Goal: Task Accomplishment & Management: Use online tool/utility

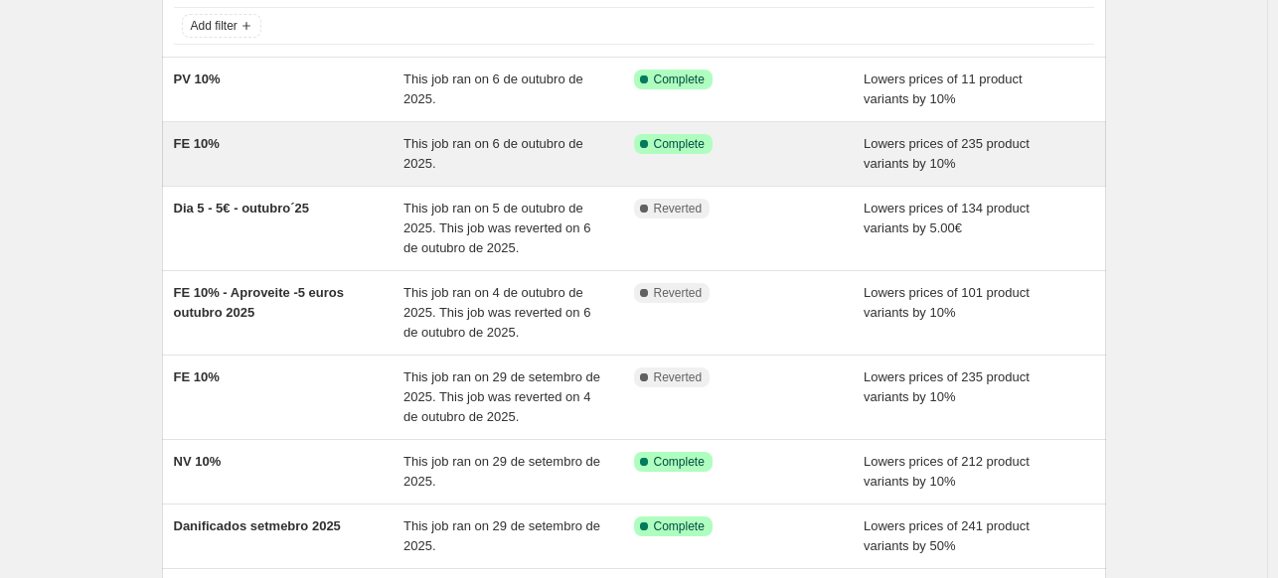
scroll to position [298, 0]
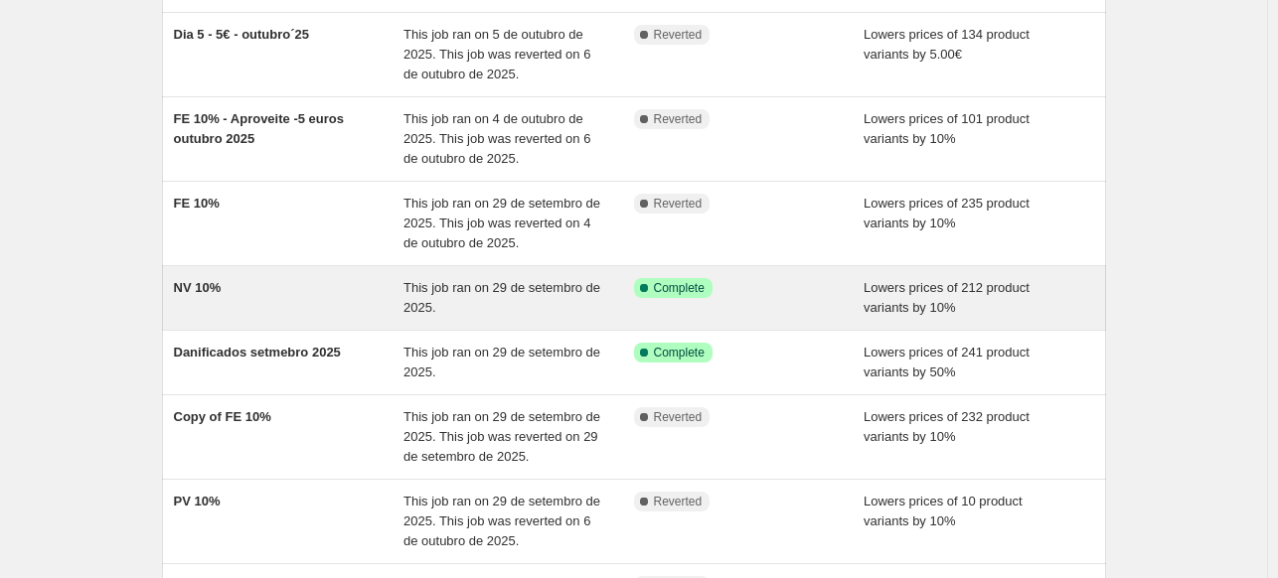
click at [310, 284] on div "NV 10%" at bounding box center [289, 298] width 231 height 40
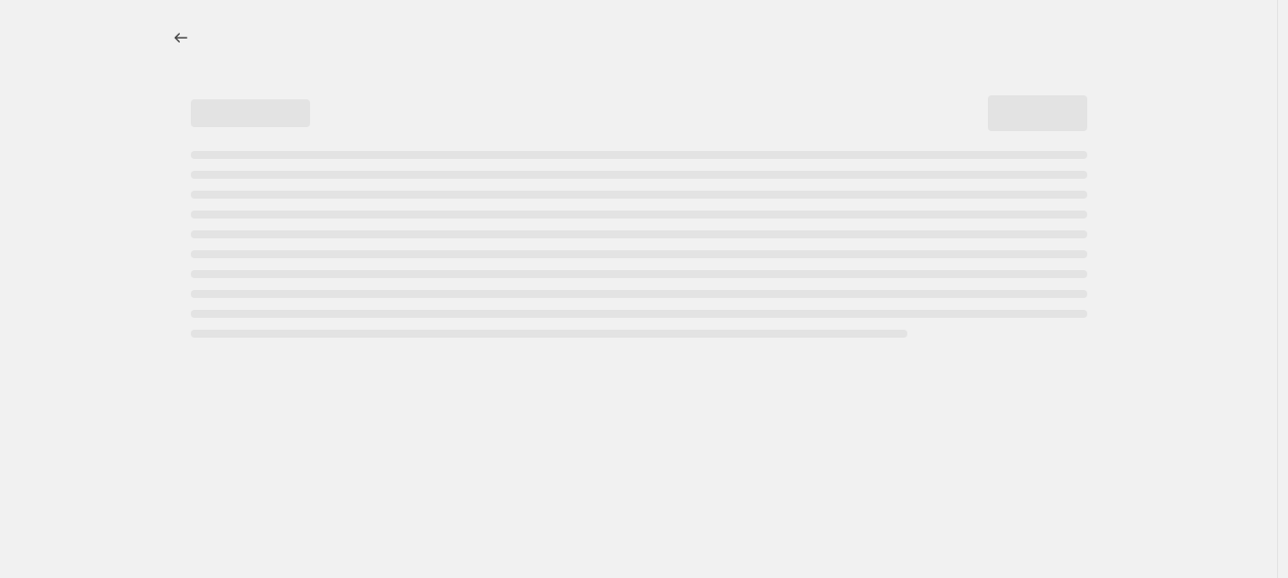
select select "percentage"
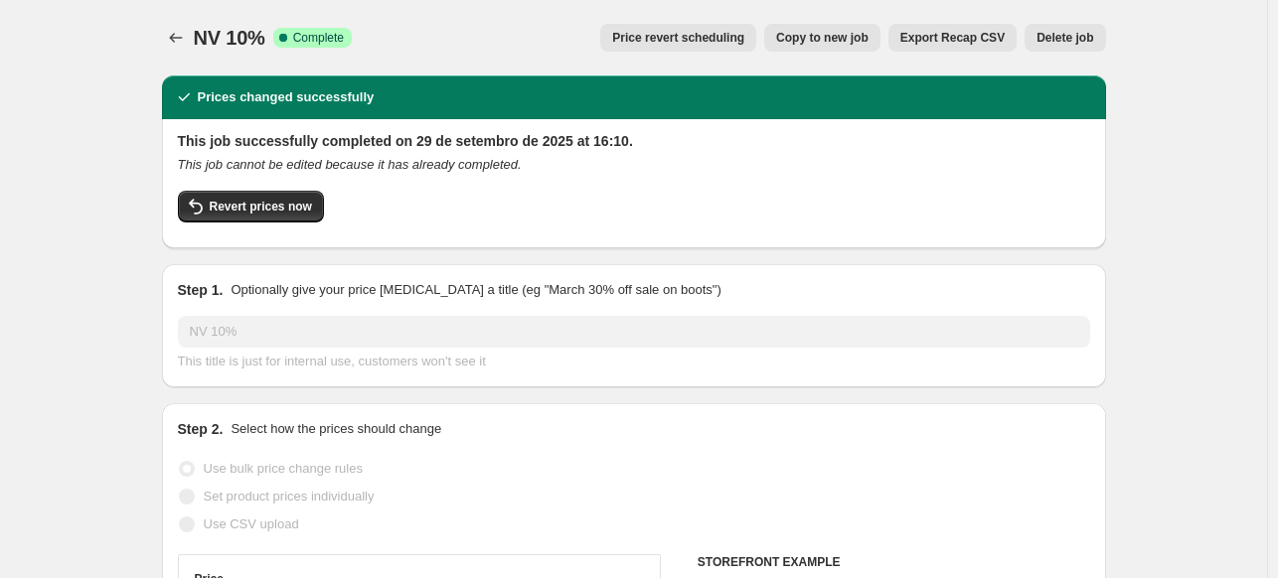
select select "collection"
click at [179, 38] on icon "Price change jobs" at bounding box center [176, 38] width 20 height 20
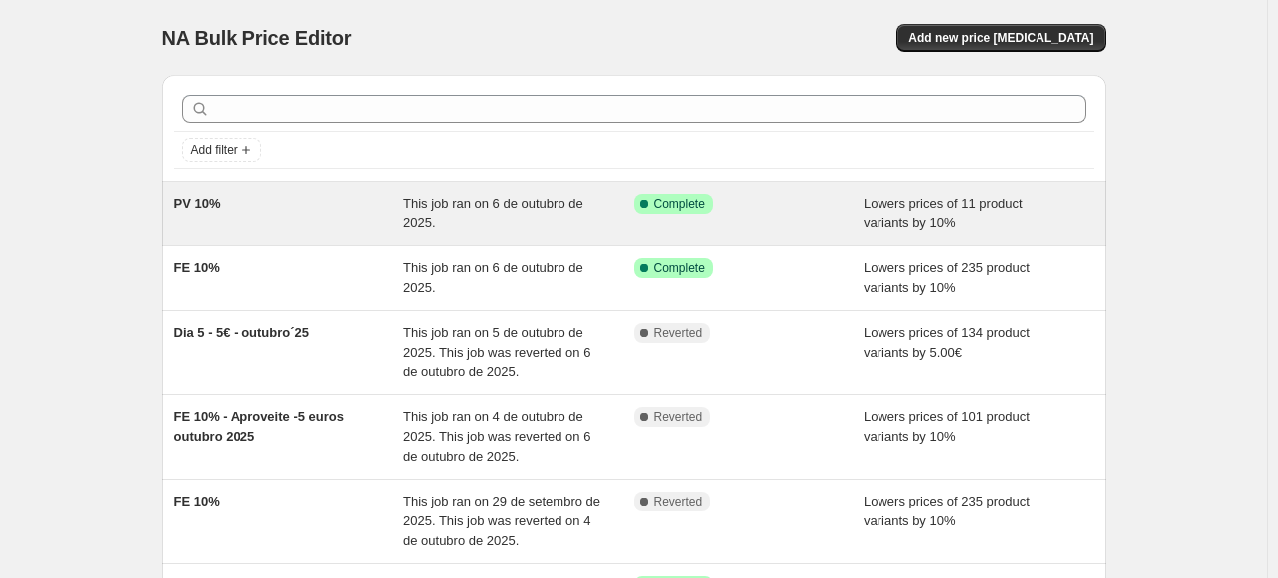
click at [327, 194] on div "PV 10%" at bounding box center [289, 214] width 231 height 40
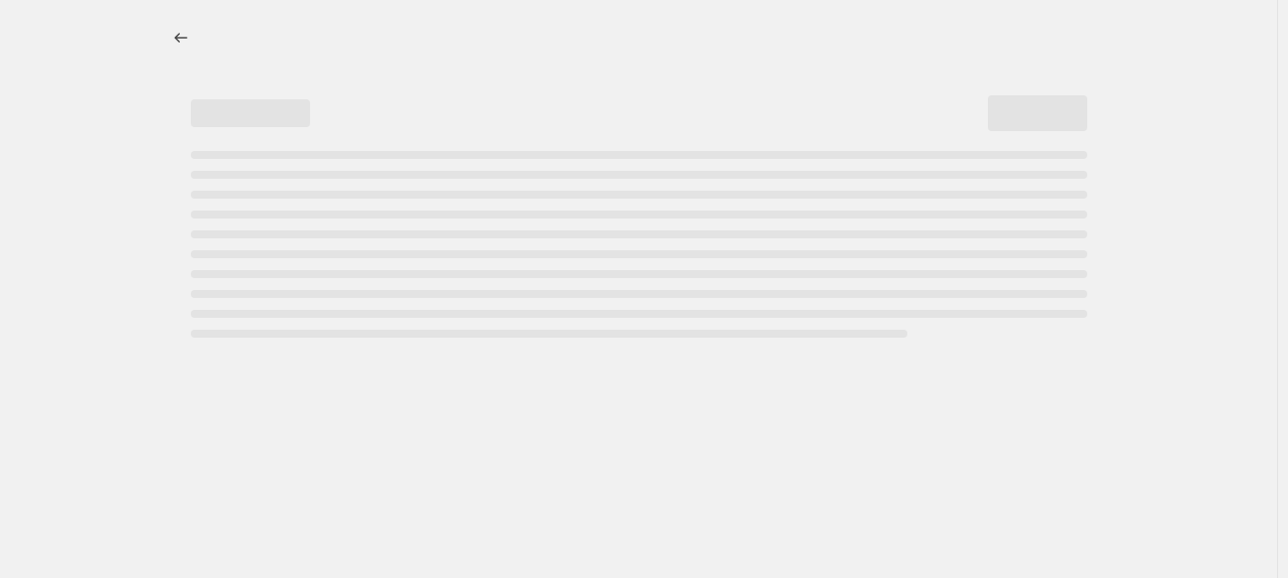
select select "percentage"
select select "collection"
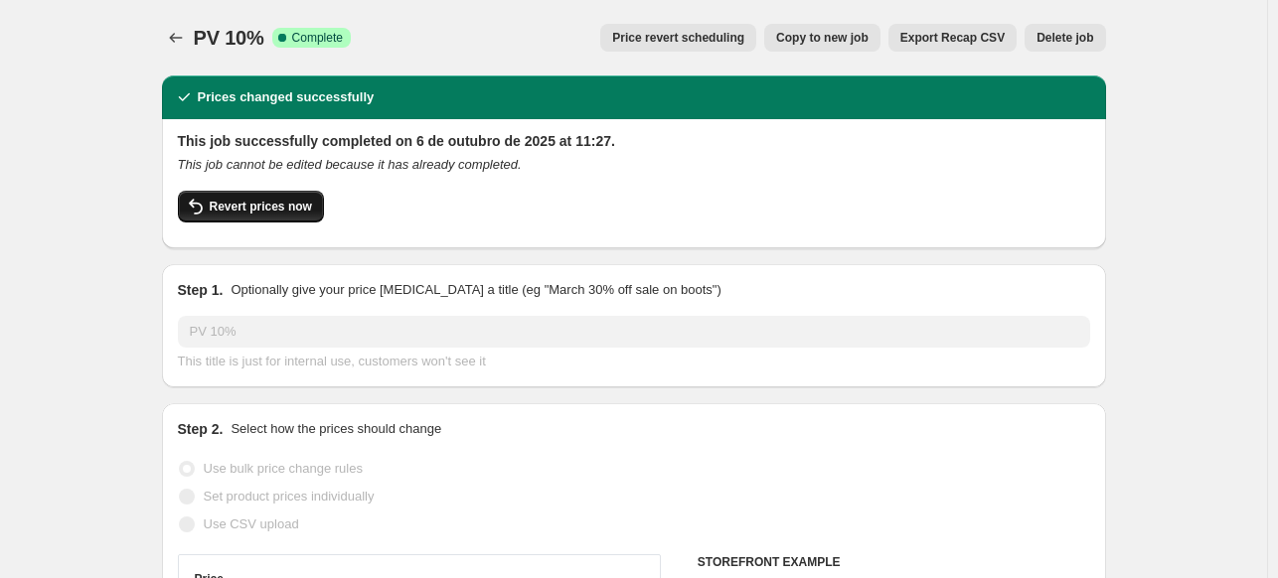
click at [279, 210] on span "Revert prices now" at bounding box center [261, 207] width 102 height 16
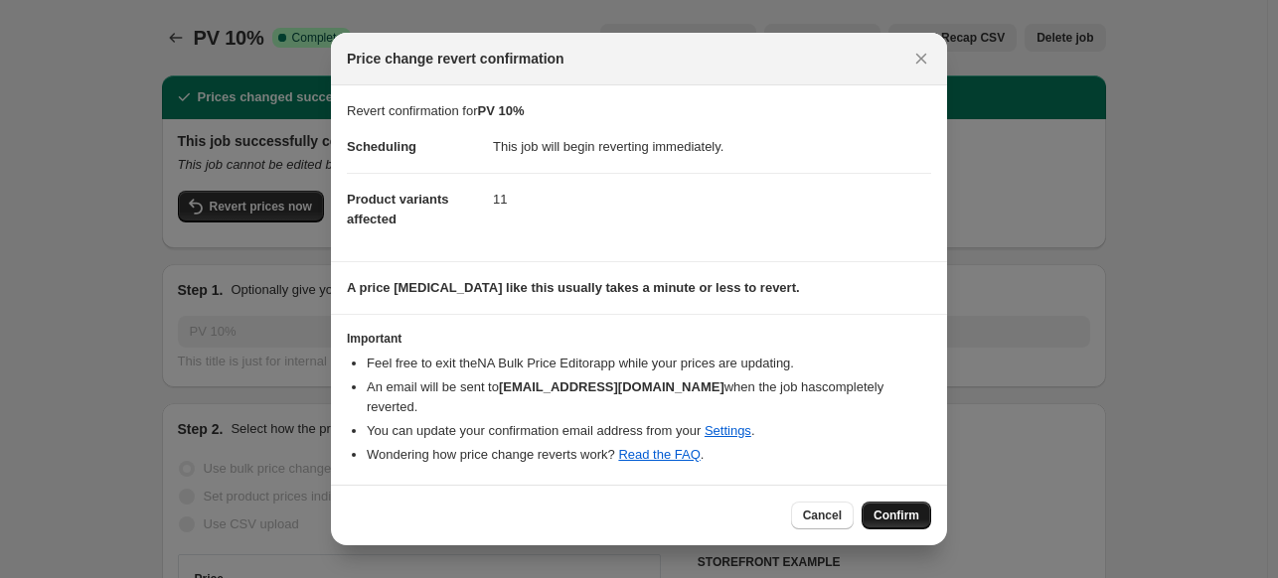
click at [883, 508] on span "Confirm" at bounding box center [897, 516] width 46 height 16
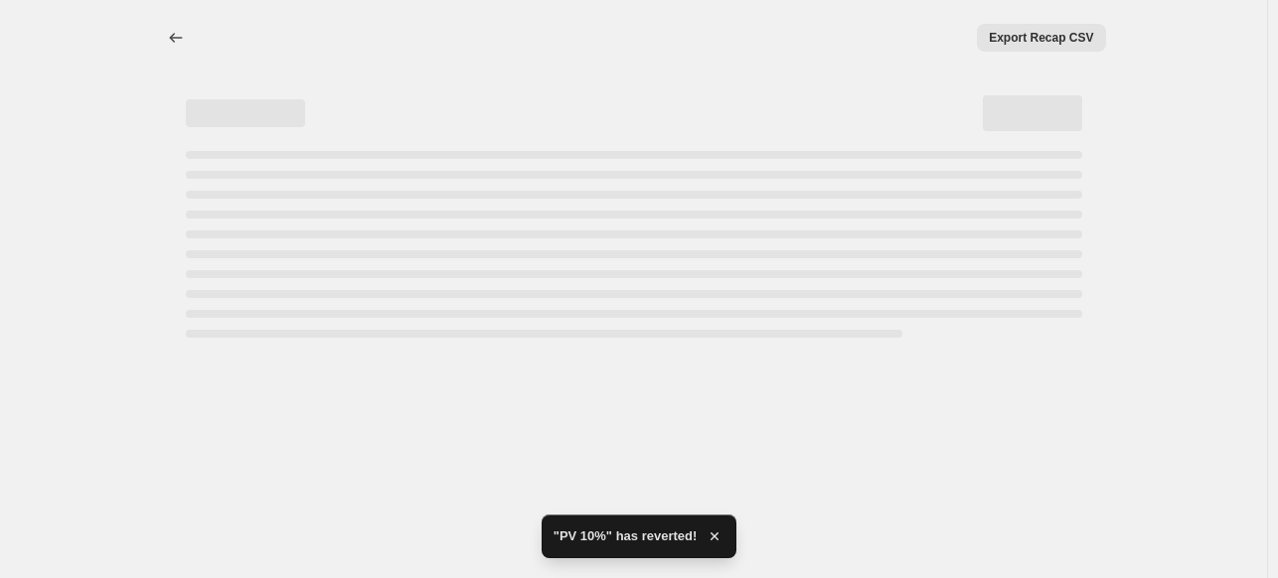
select select "percentage"
select select "collection"
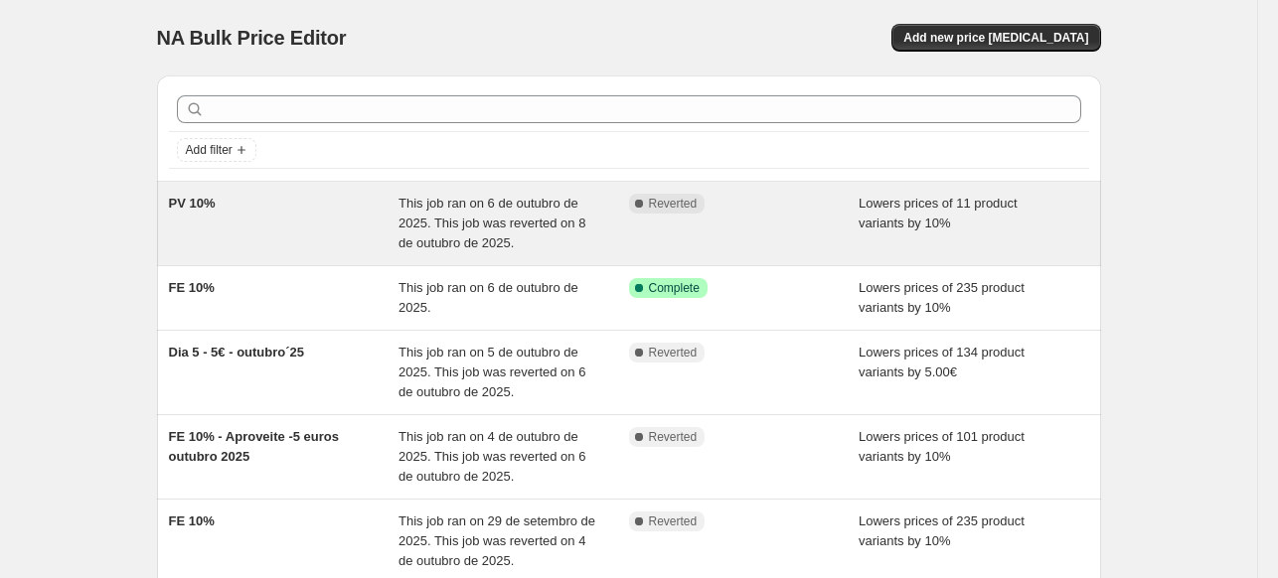
click at [289, 216] on div "PV 10%" at bounding box center [284, 224] width 231 height 60
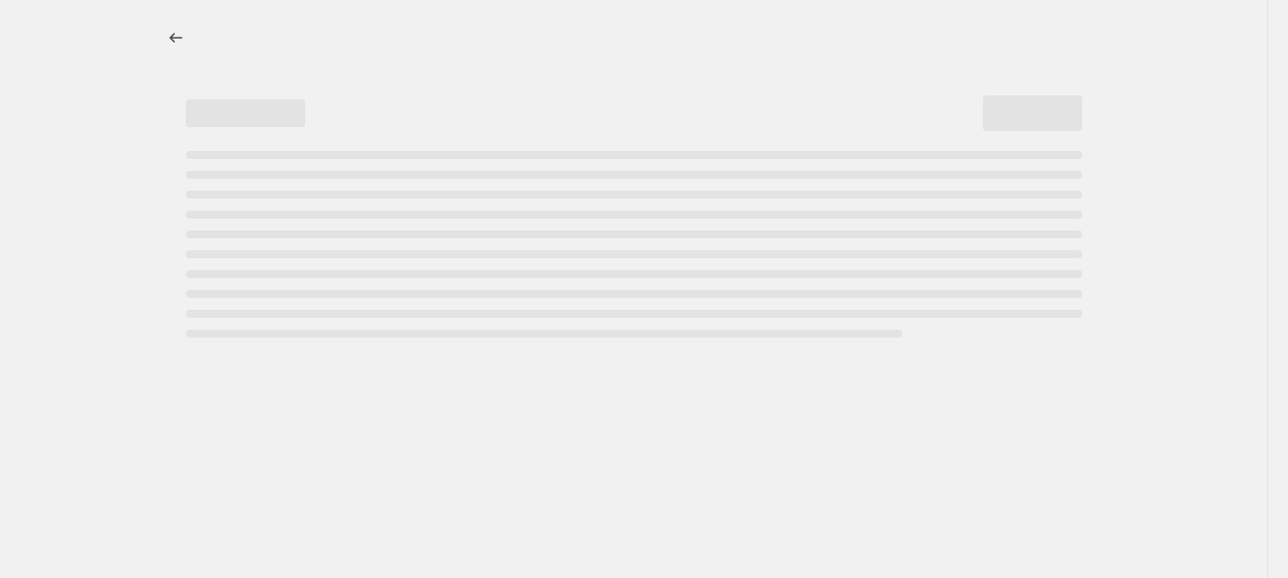
select select "percentage"
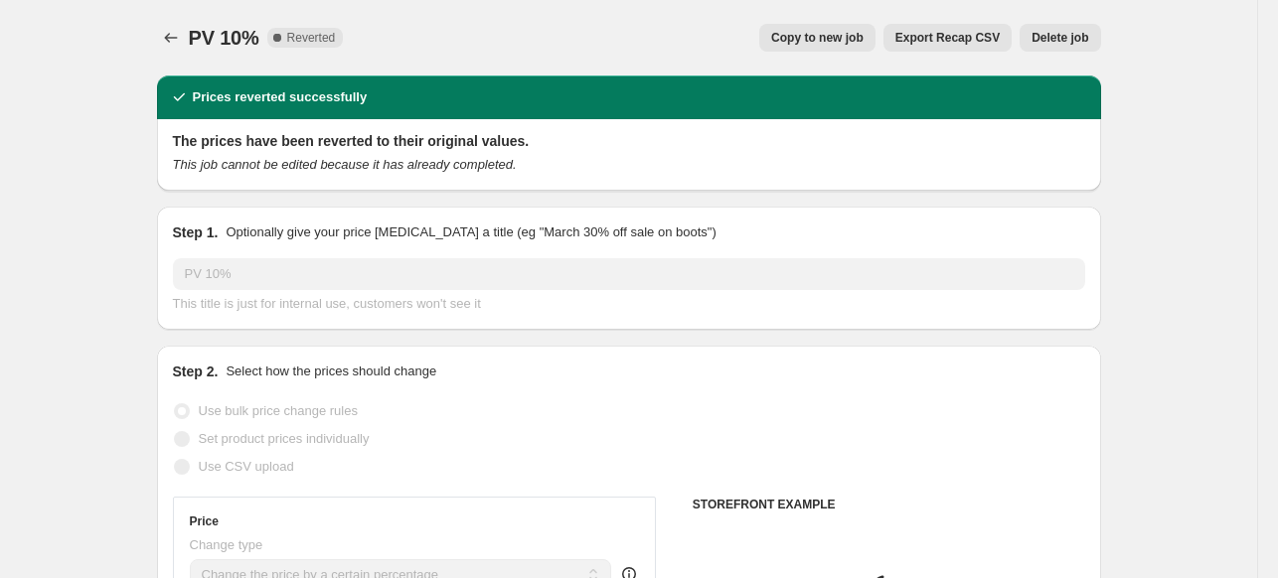
select select "collection"
click at [805, 39] on span "Copy to new job" at bounding box center [817, 38] width 92 height 16
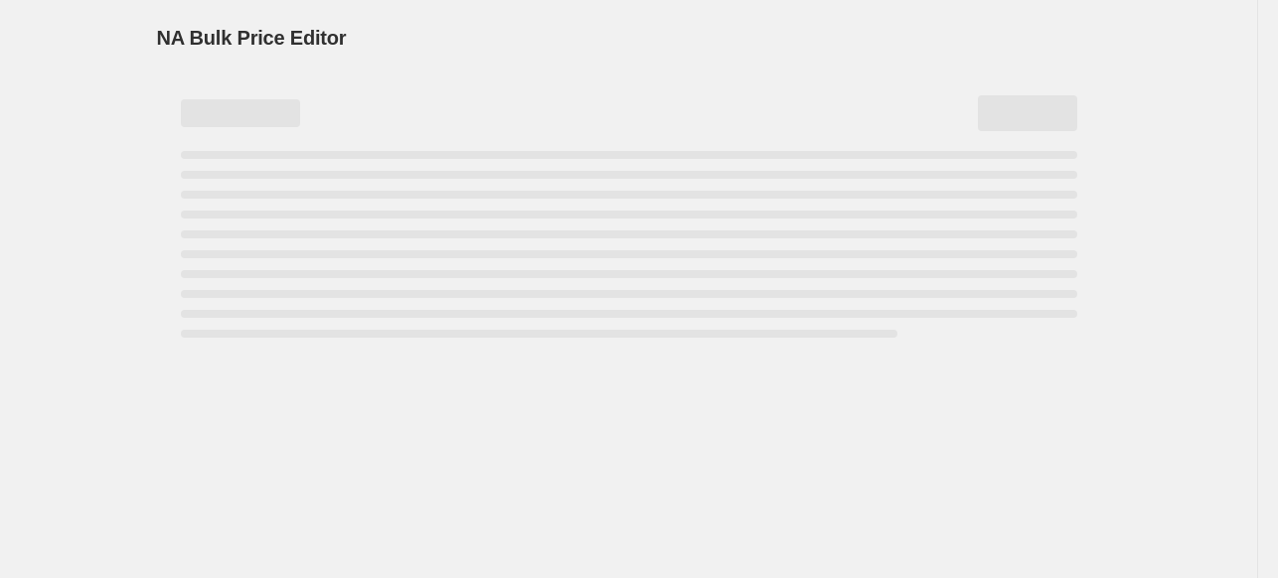
select select "percentage"
select select "collection"
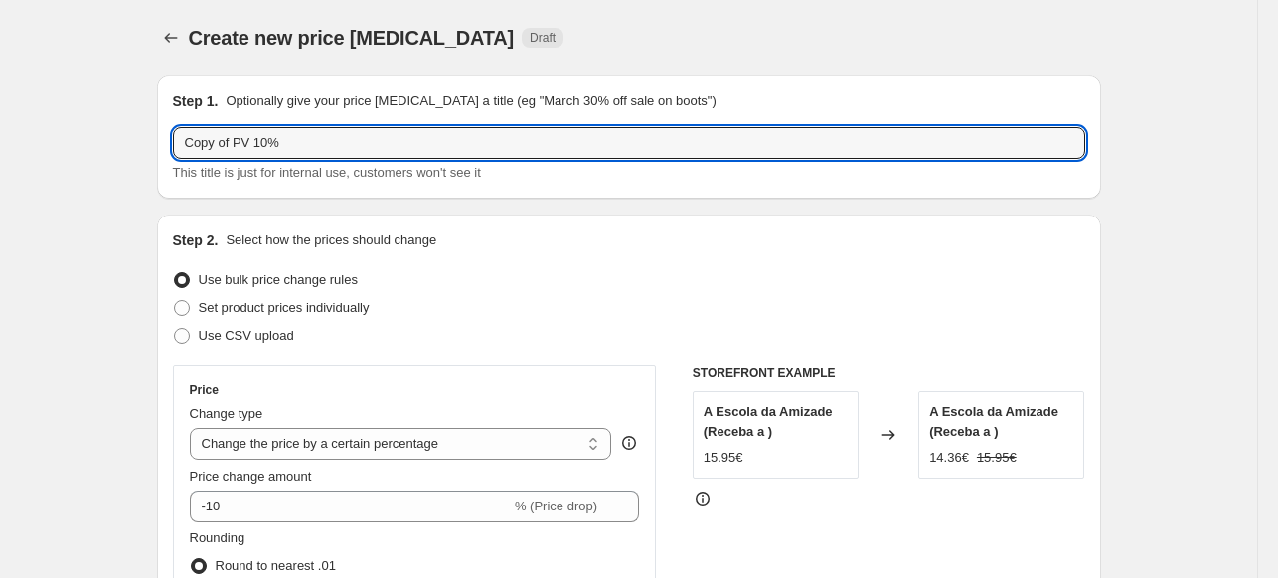
drag, startPoint x: 241, startPoint y: 144, endPoint x: 131, endPoint y: 146, distance: 109.3
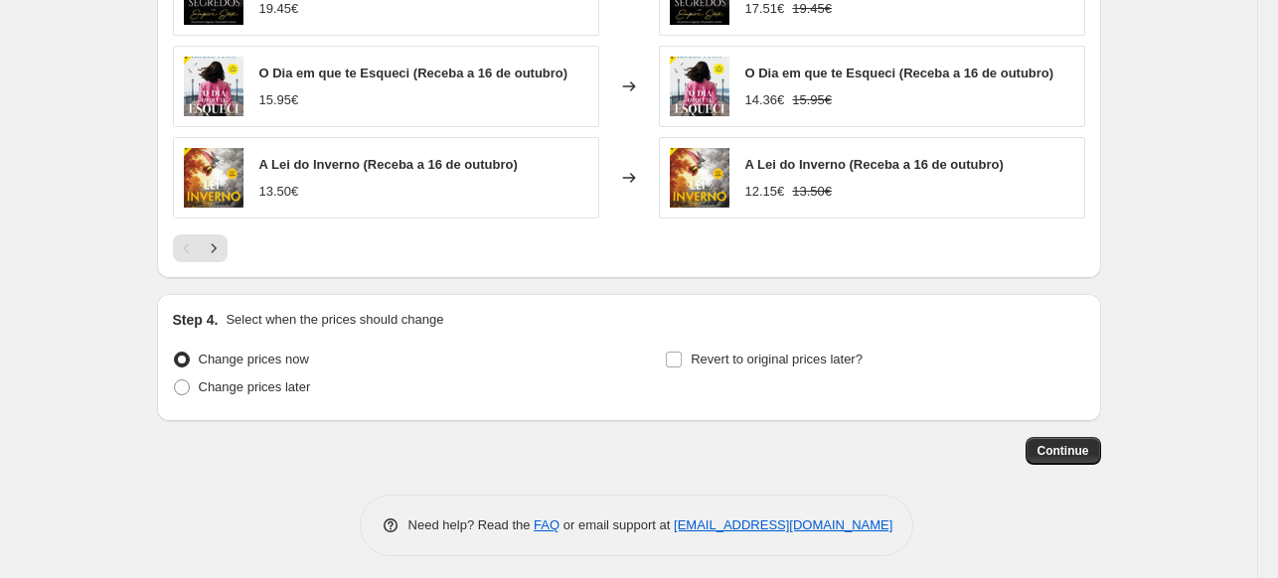
scroll to position [1616, 0]
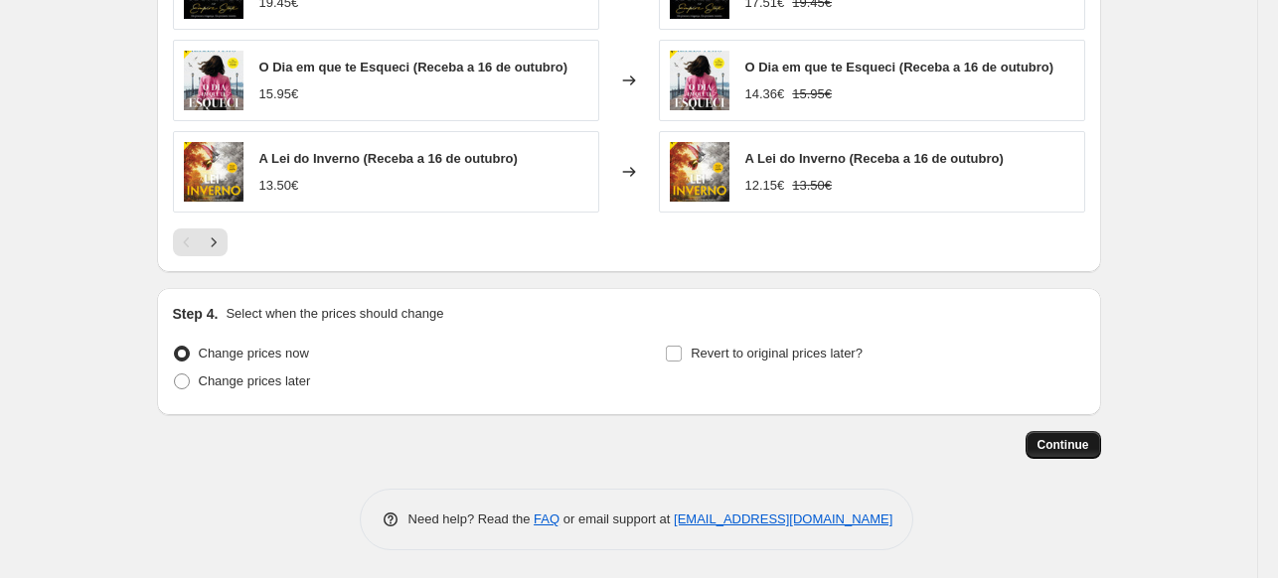
type input "PV 10%"
click at [1058, 450] on span "Continue" at bounding box center [1064, 445] width 52 height 16
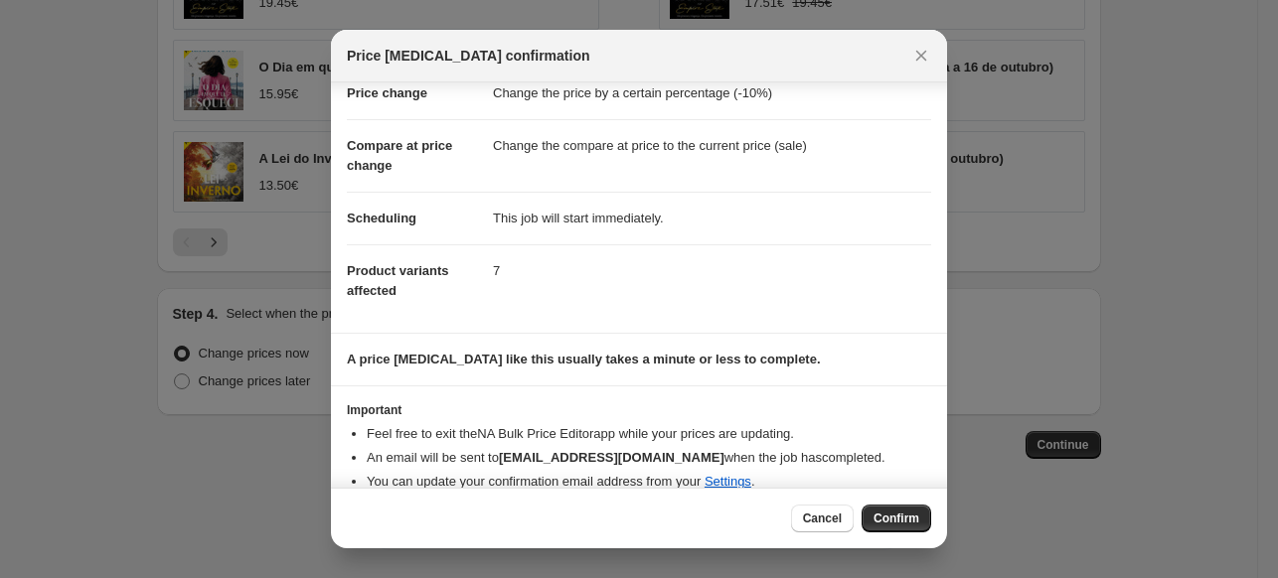
scroll to position [73, 0]
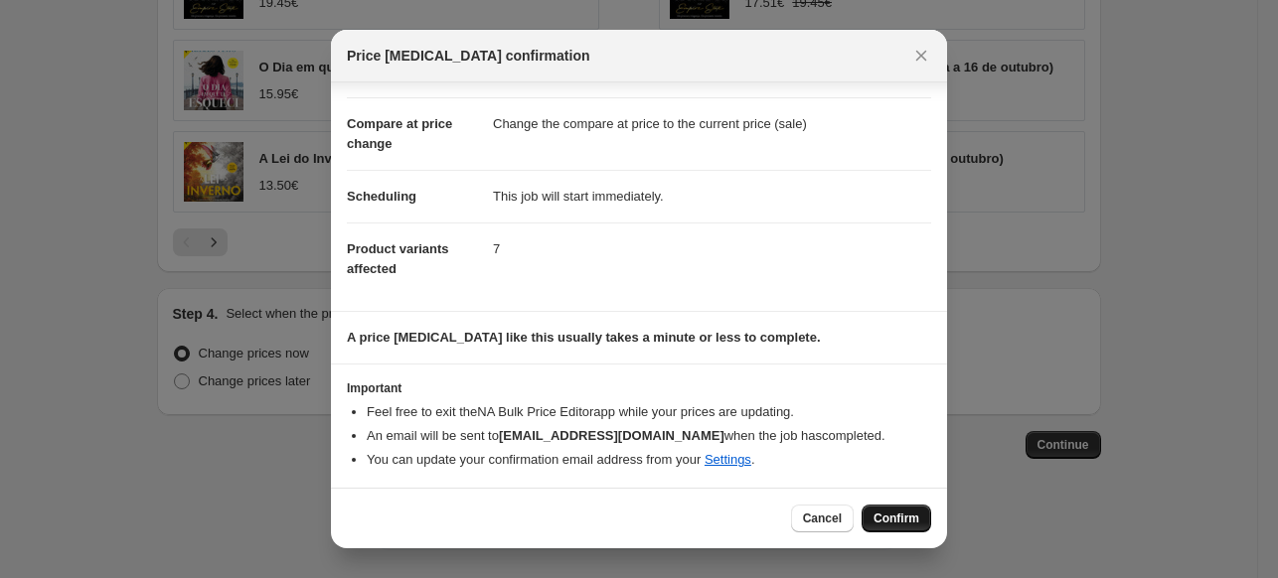
click at [906, 518] on span "Confirm" at bounding box center [897, 519] width 46 height 16
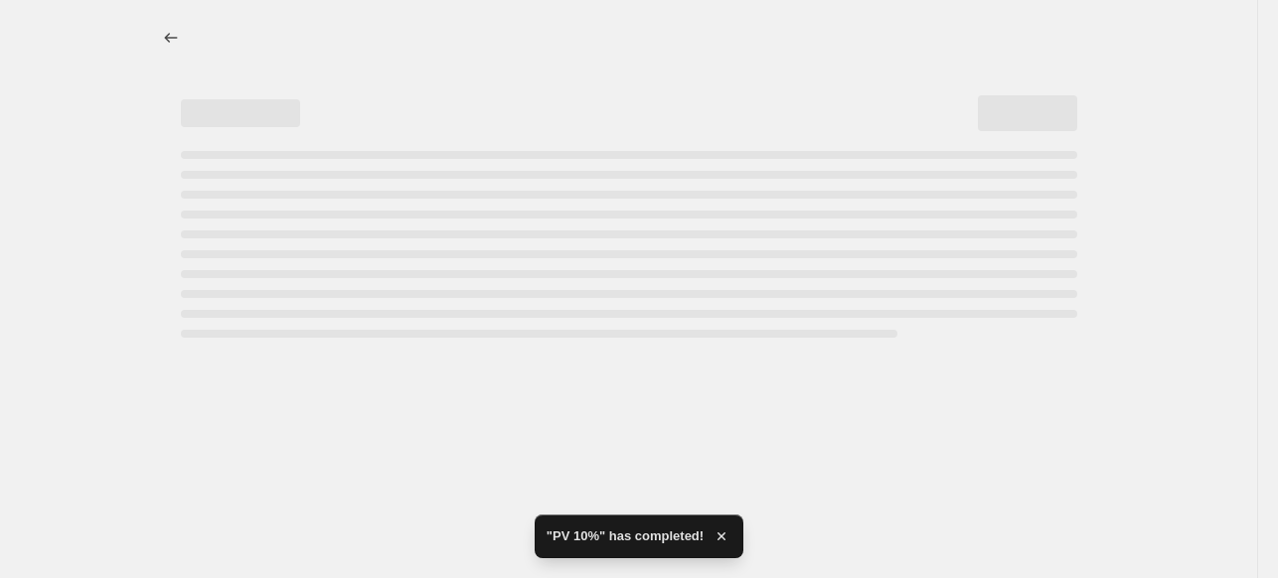
select select "percentage"
select select "collection"
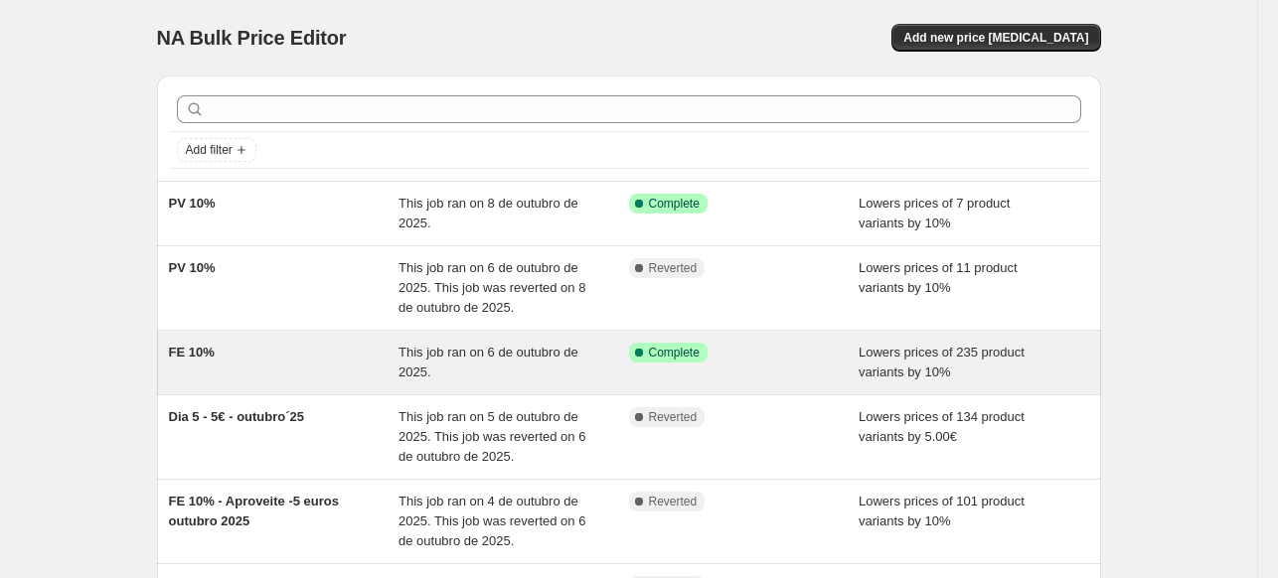
click at [273, 354] on div "FE 10%" at bounding box center [284, 363] width 231 height 40
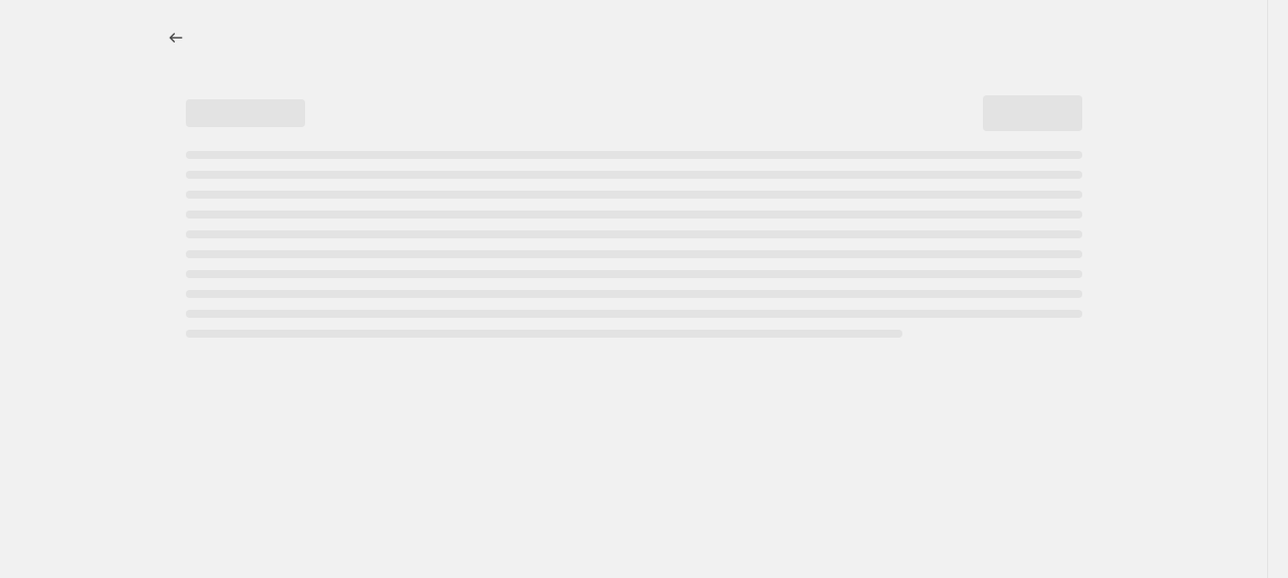
select select "percentage"
select select "collection"
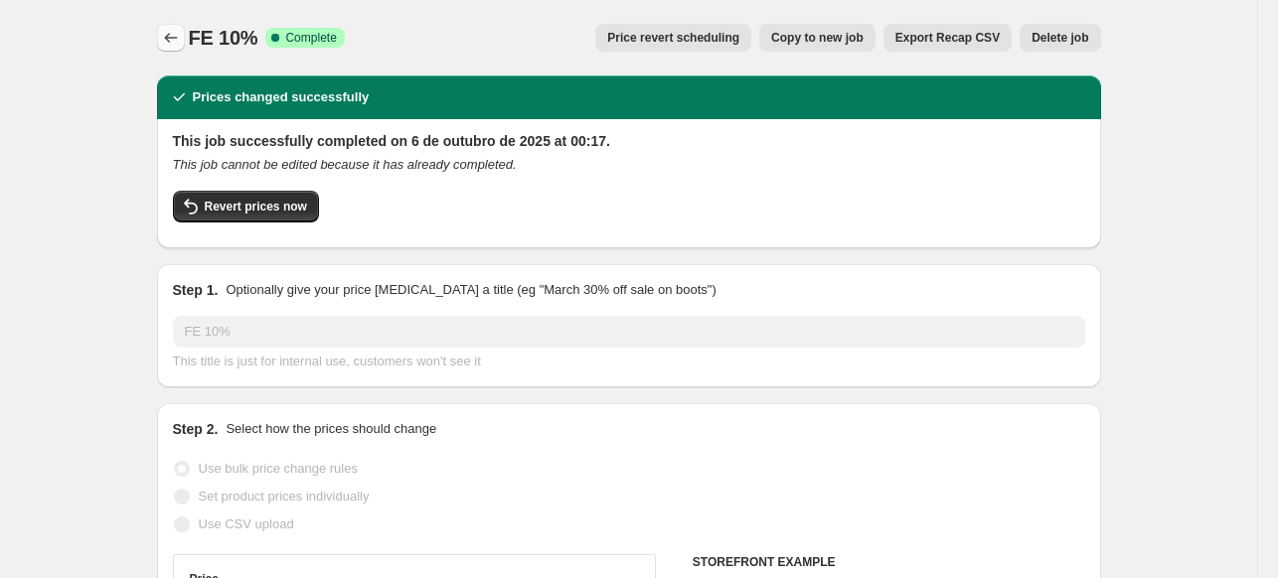
click at [175, 39] on icon "Price change jobs" at bounding box center [171, 38] width 20 height 20
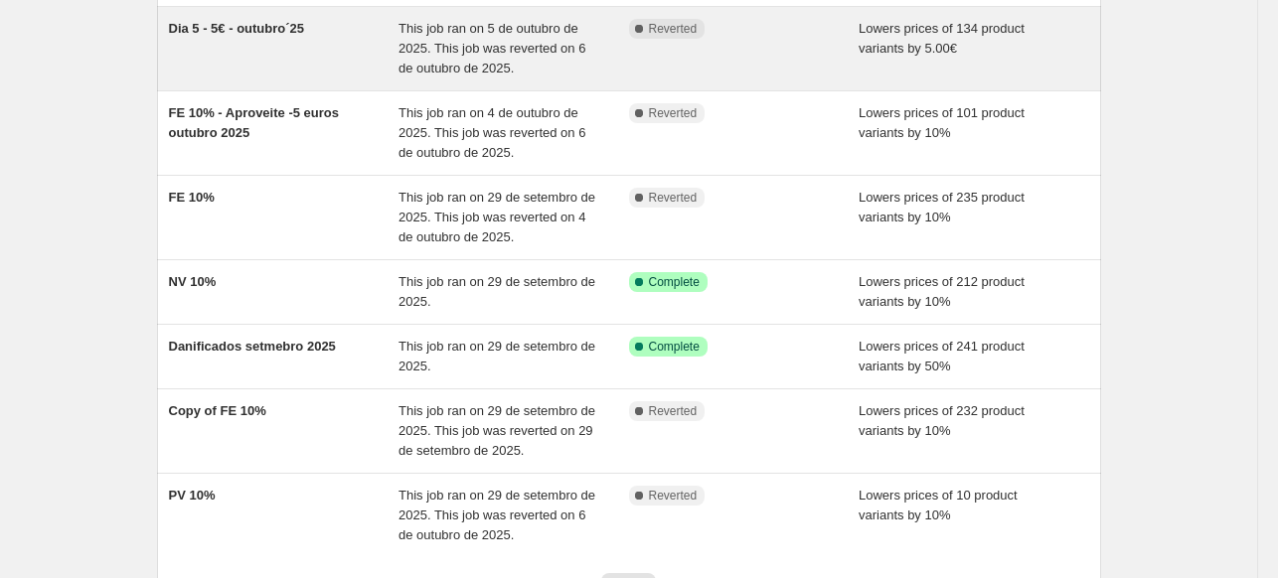
scroll to position [398, 0]
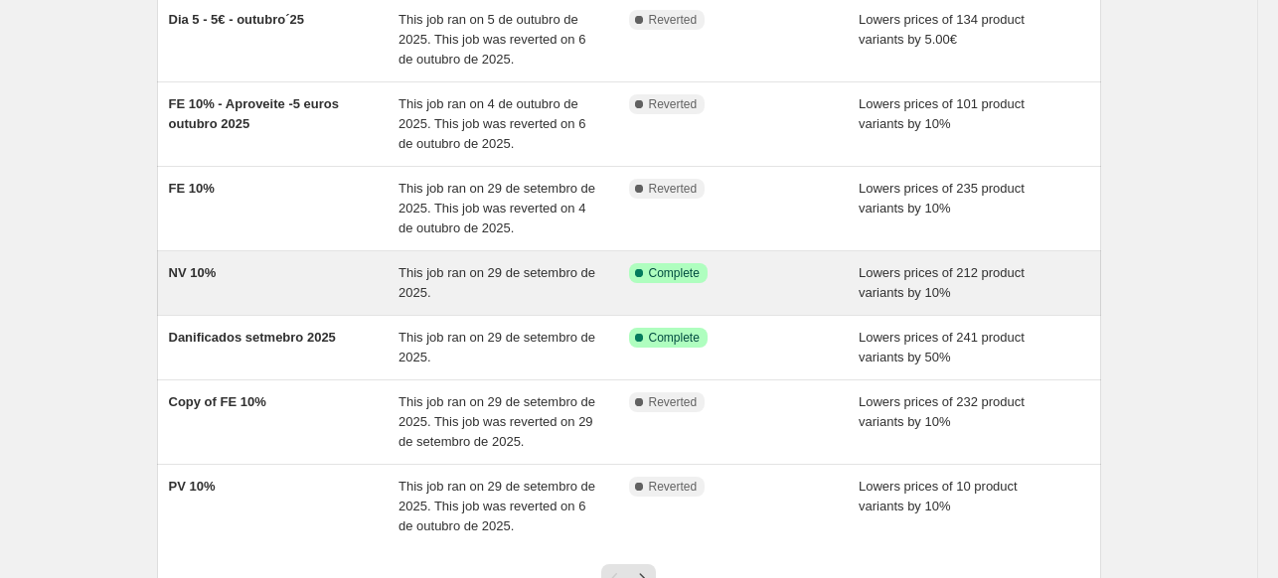
click at [321, 264] on div "NV 10%" at bounding box center [284, 283] width 231 height 40
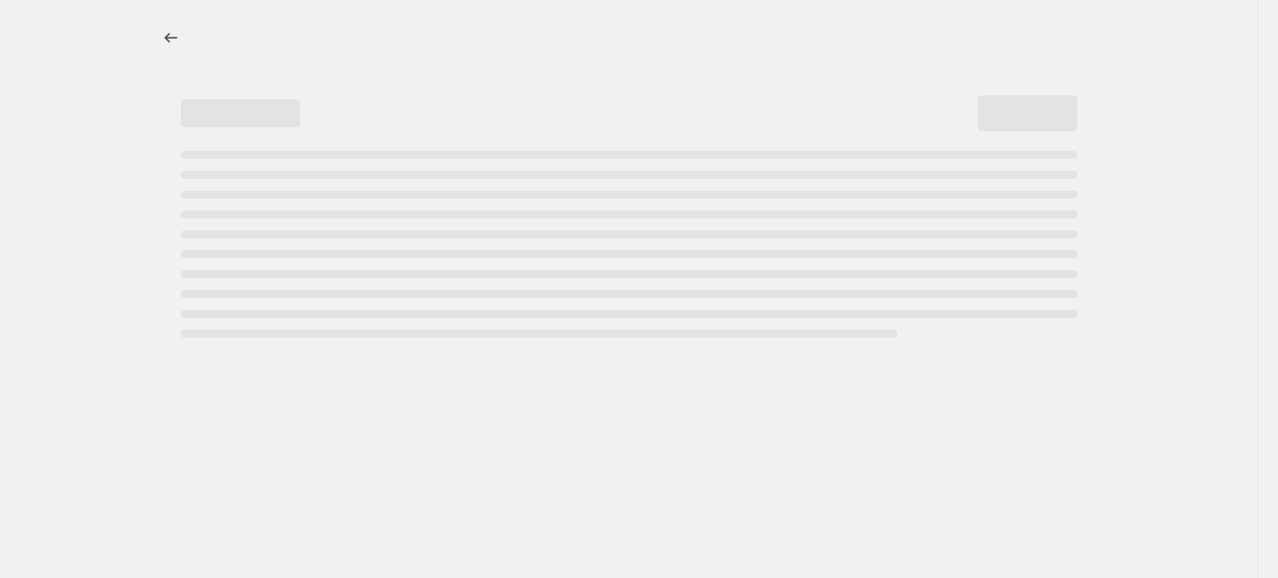
select select "percentage"
select select "collection"
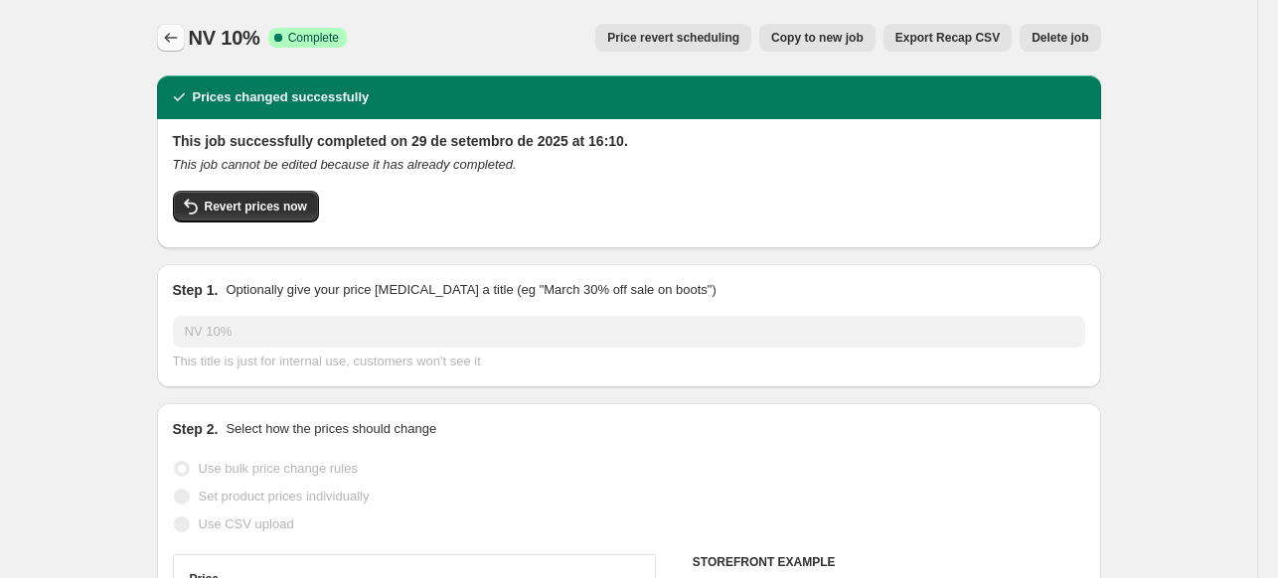
click at [168, 43] on icon "Price change jobs" at bounding box center [171, 38] width 20 height 20
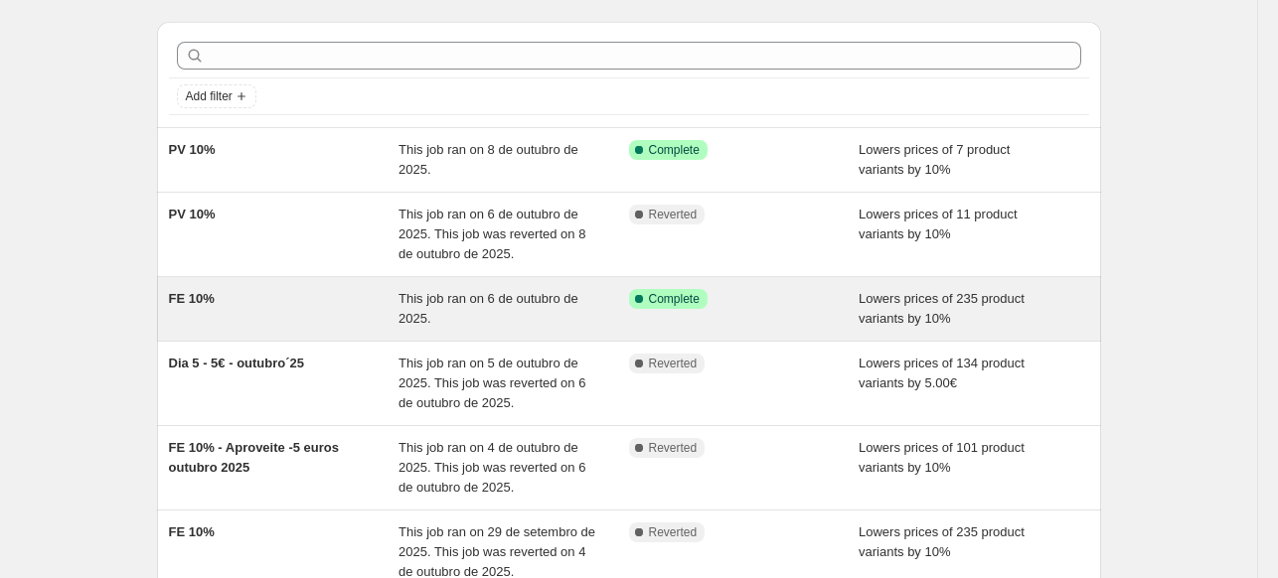
scroll to position [199, 0]
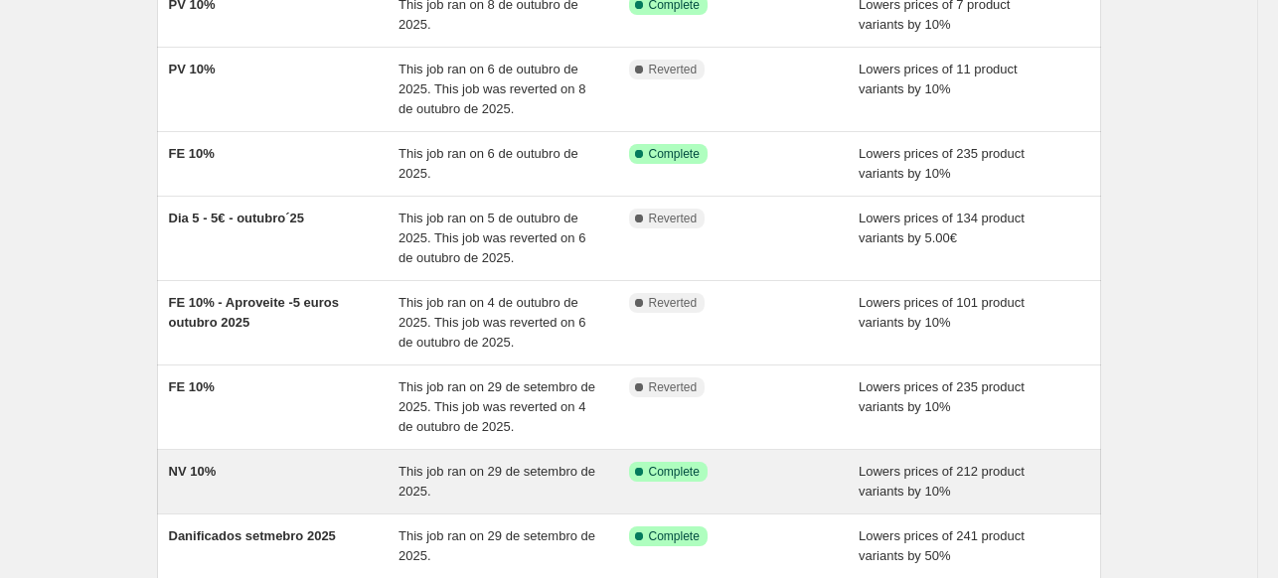
click at [335, 483] on div "NV 10%" at bounding box center [284, 482] width 231 height 40
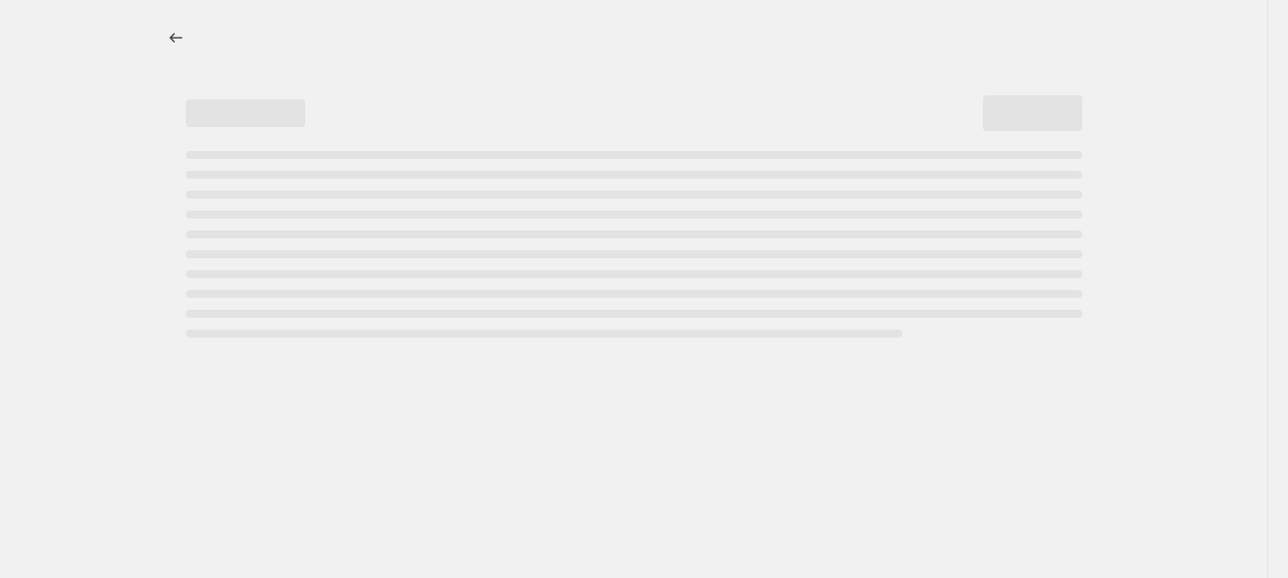
select select "percentage"
select select "collection"
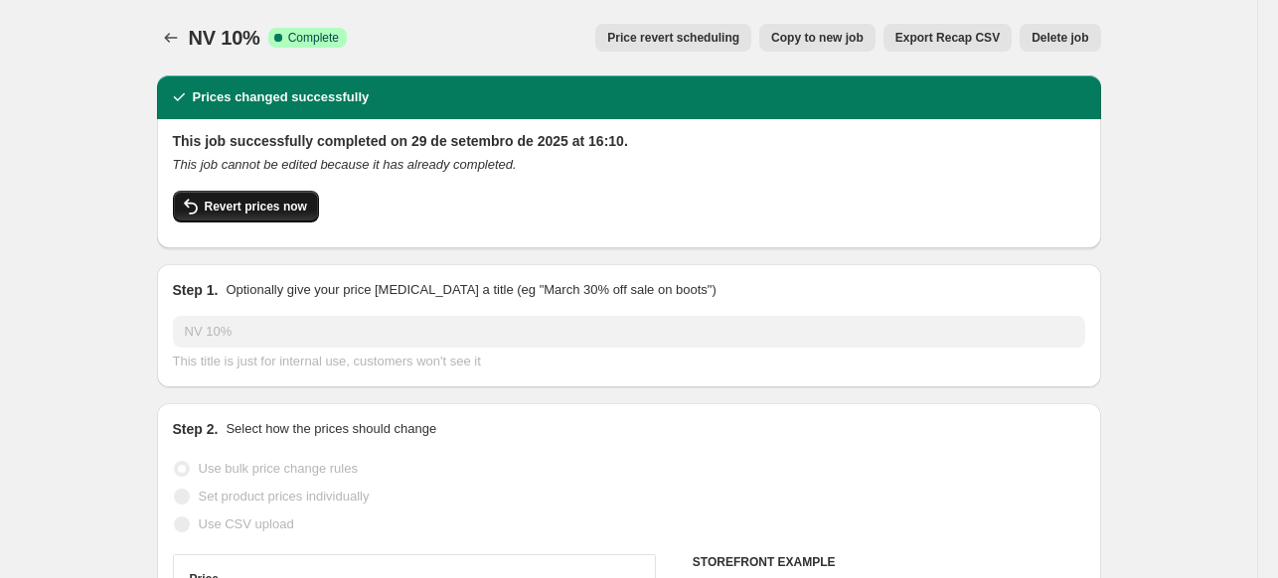
click at [284, 202] on span "Revert prices now" at bounding box center [256, 207] width 102 height 16
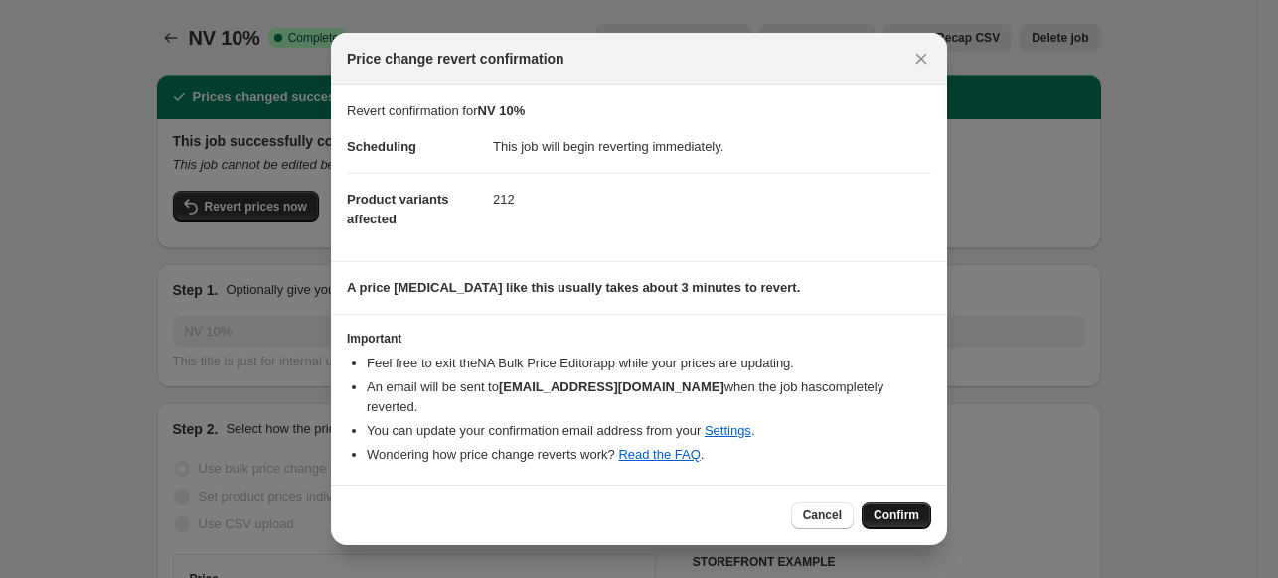
click at [910, 508] on span "Confirm" at bounding box center [897, 516] width 46 height 16
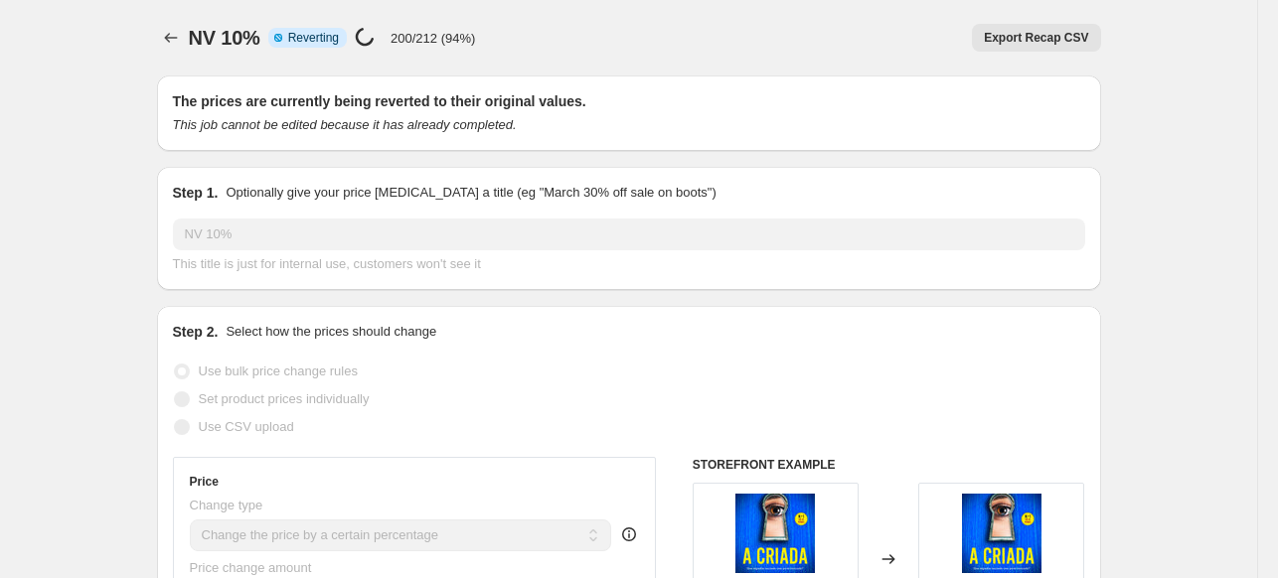
select select "percentage"
select select "collection"
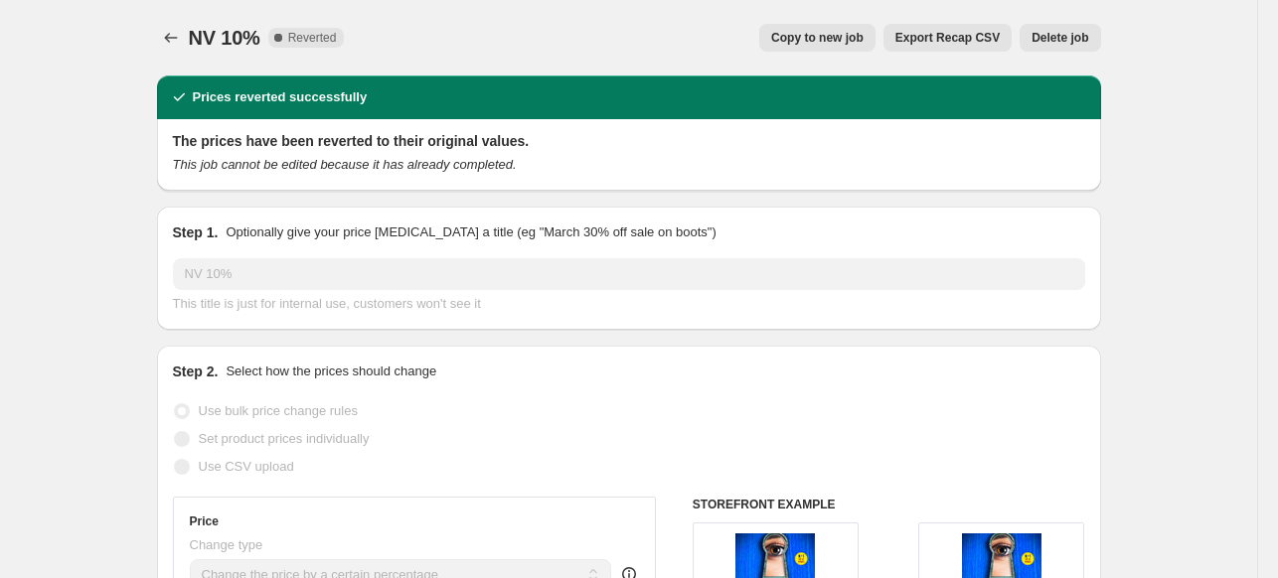
click at [813, 39] on span "Copy to new job" at bounding box center [817, 38] width 92 height 16
select select "percentage"
select select "collection"
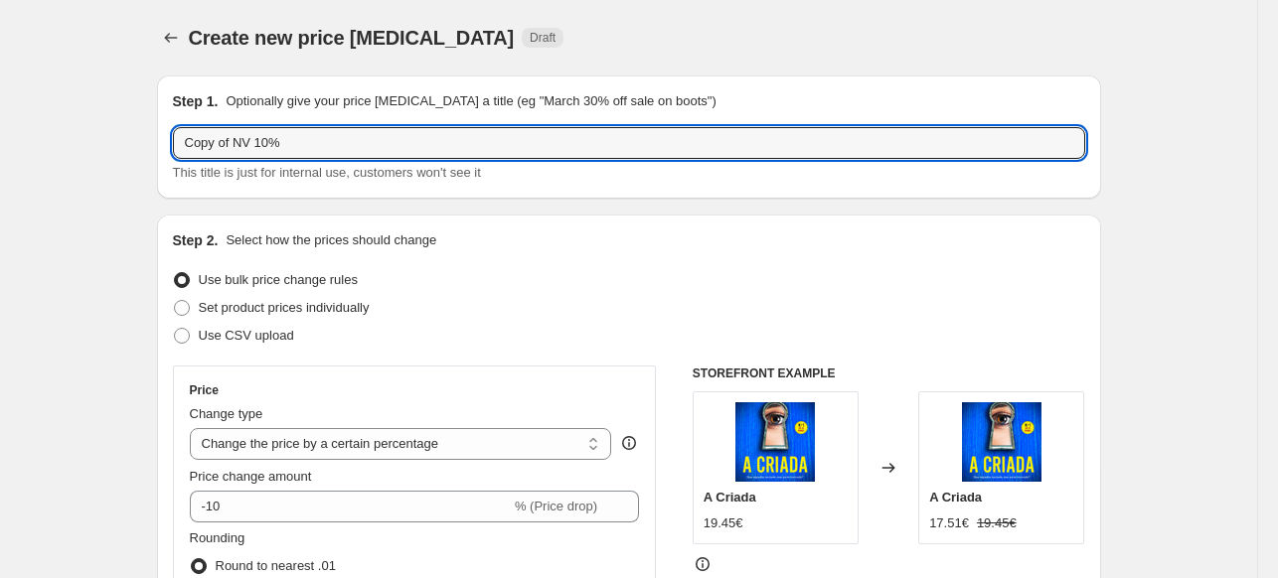
drag, startPoint x: 238, startPoint y: 146, endPoint x: 111, endPoint y: 146, distance: 126.2
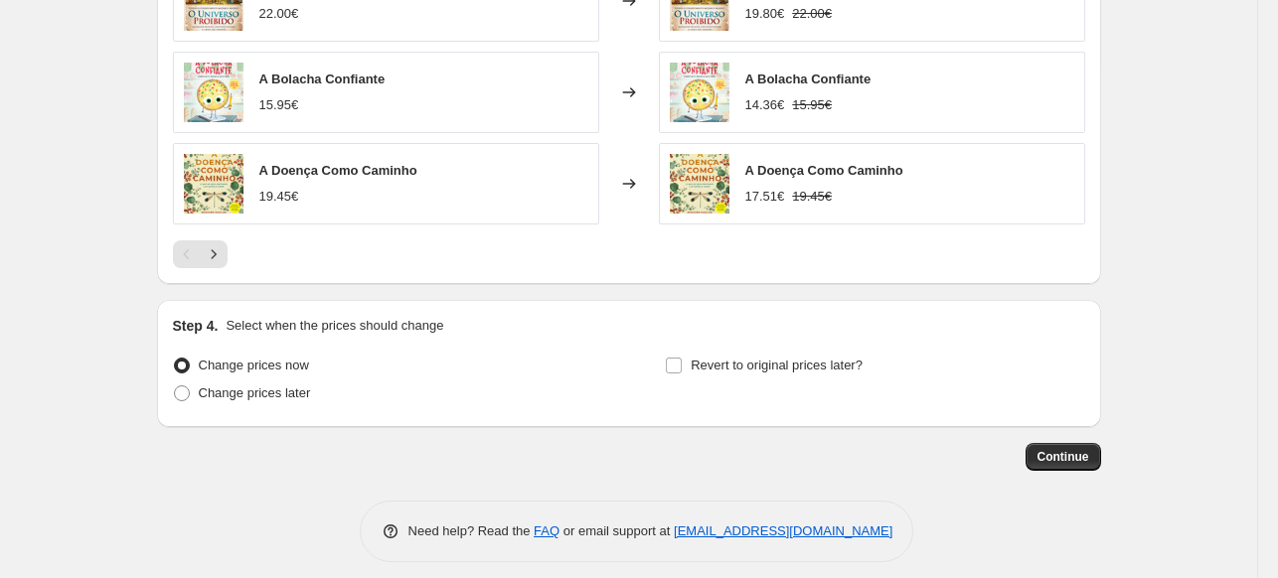
scroll to position [1630, 0]
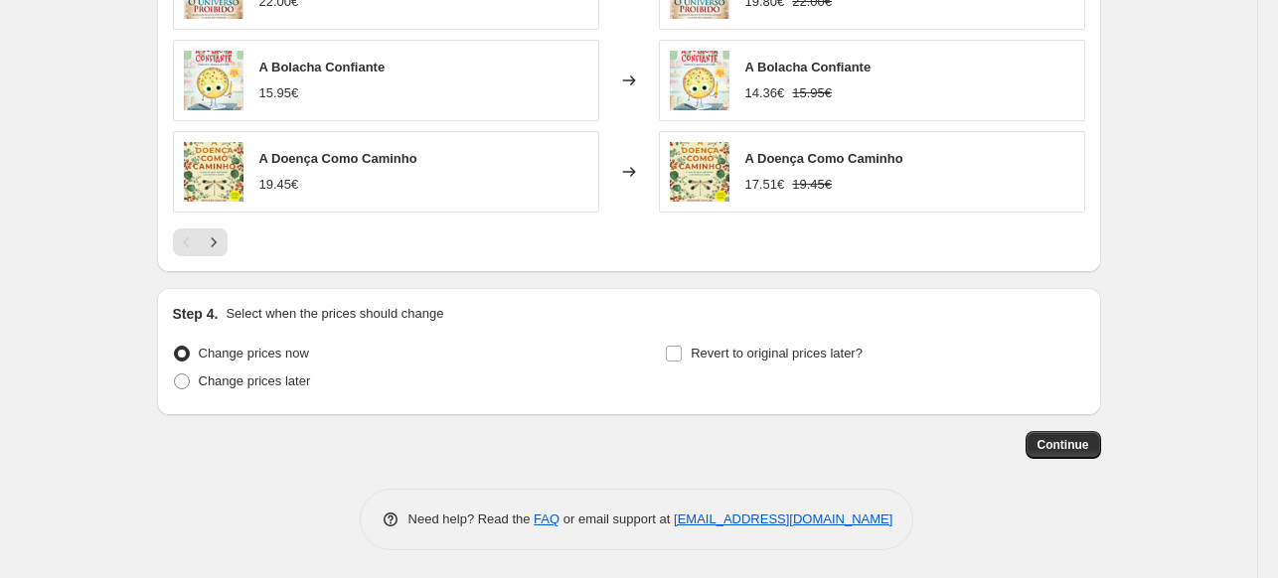
type input "NV 10%"
click at [1070, 442] on span "Continue" at bounding box center [1064, 445] width 52 height 16
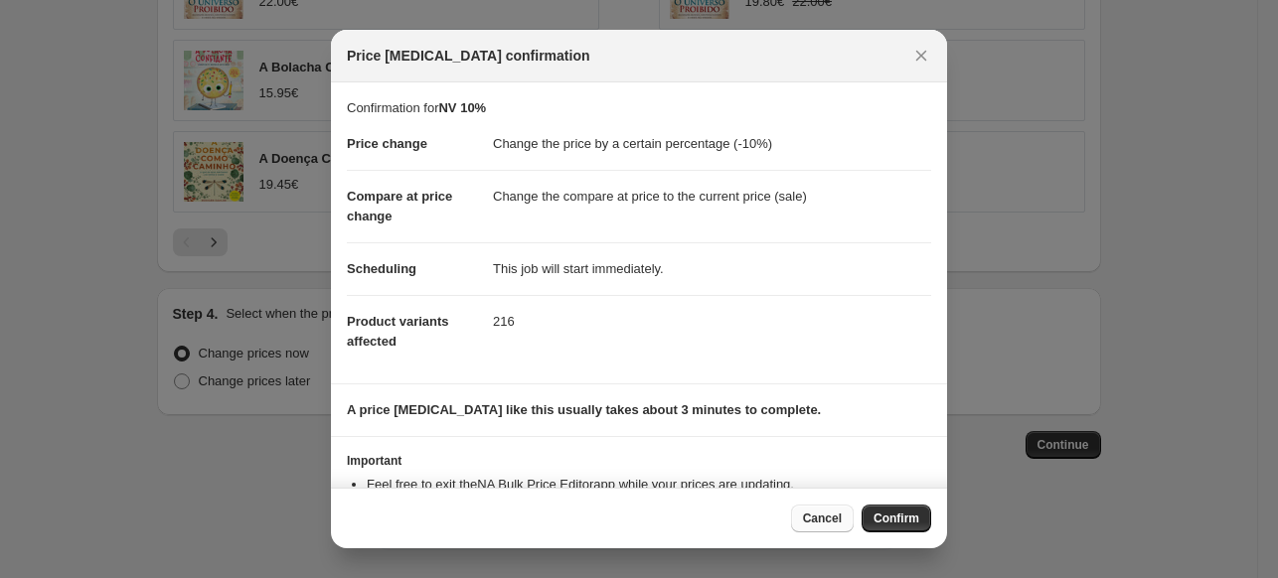
click at [818, 517] on span "Cancel" at bounding box center [822, 519] width 39 height 16
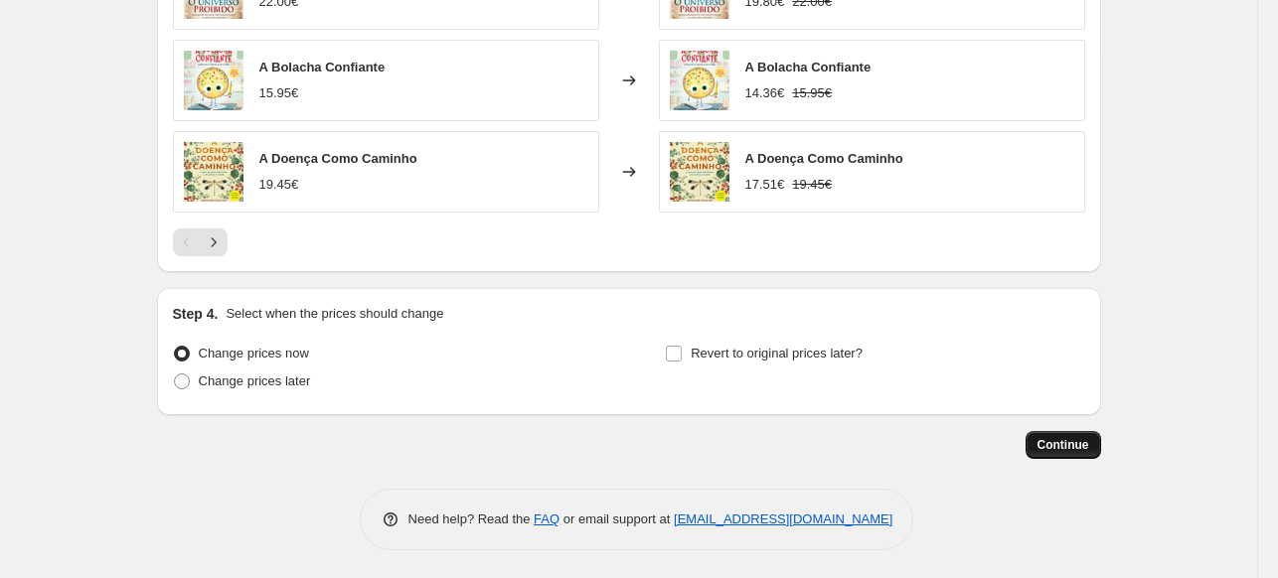
click at [1059, 440] on span "Continue" at bounding box center [1064, 445] width 52 height 16
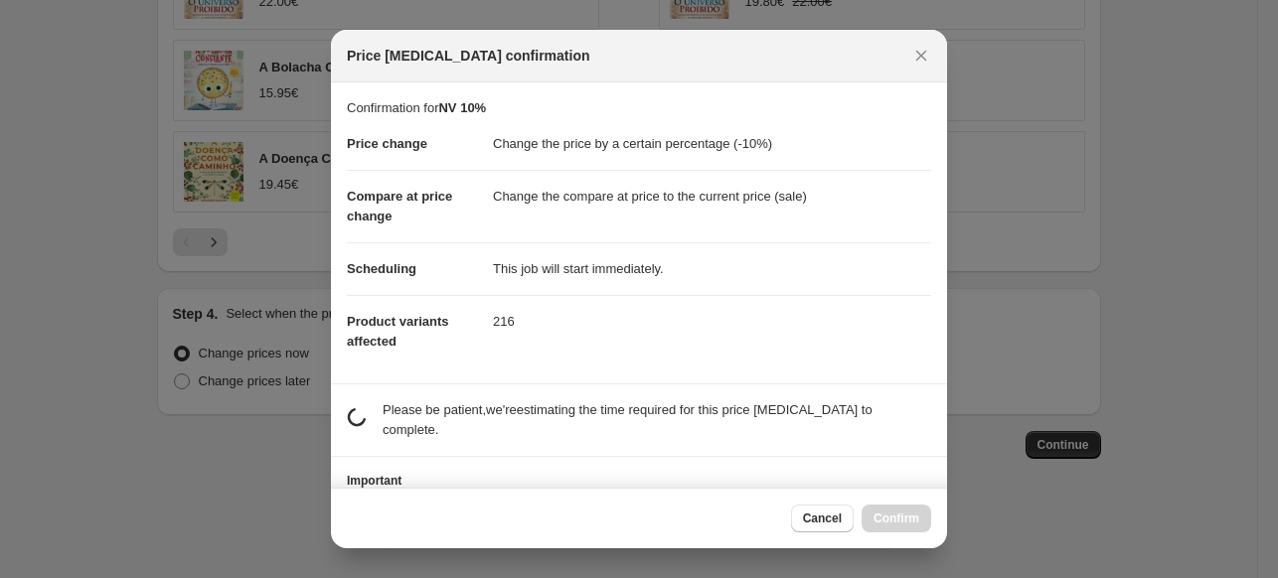
scroll to position [0, 0]
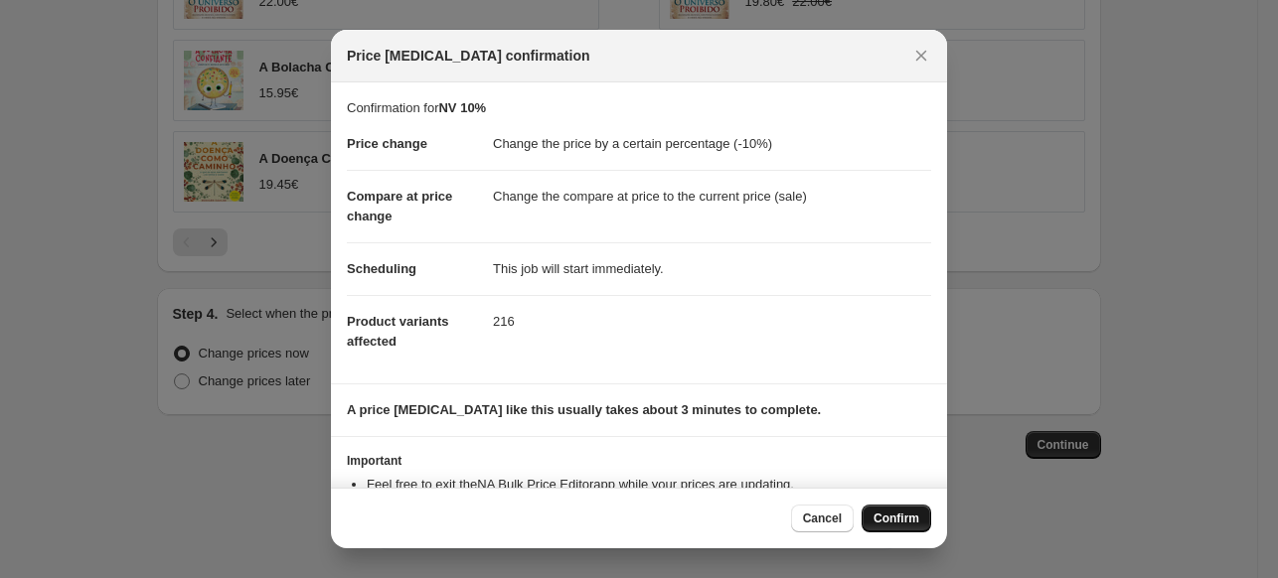
click at [894, 520] on span "Confirm" at bounding box center [897, 519] width 46 height 16
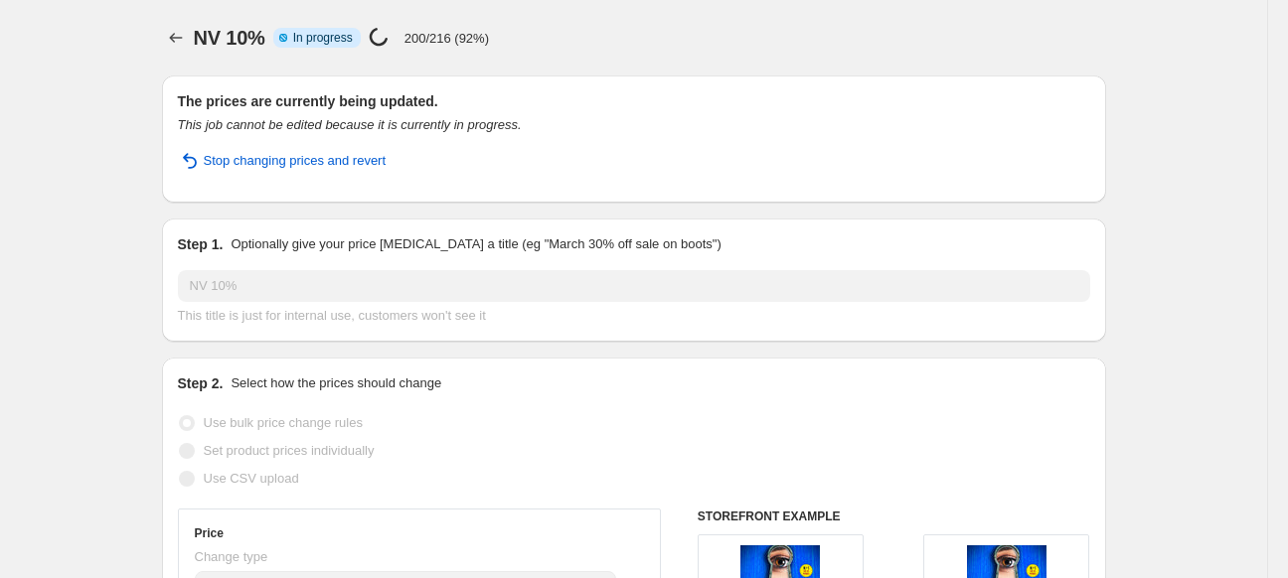
select select "percentage"
select select "collection"
